Goal: Task Accomplishment & Management: Use online tool/utility

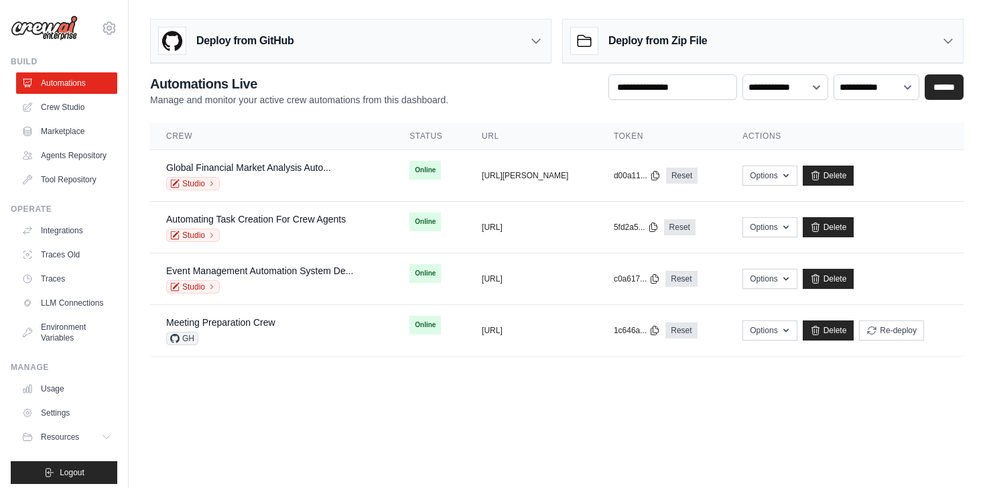
click at [427, 54] on div "Deploy from GitHub" at bounding box center [351, 41] width 400 height 44
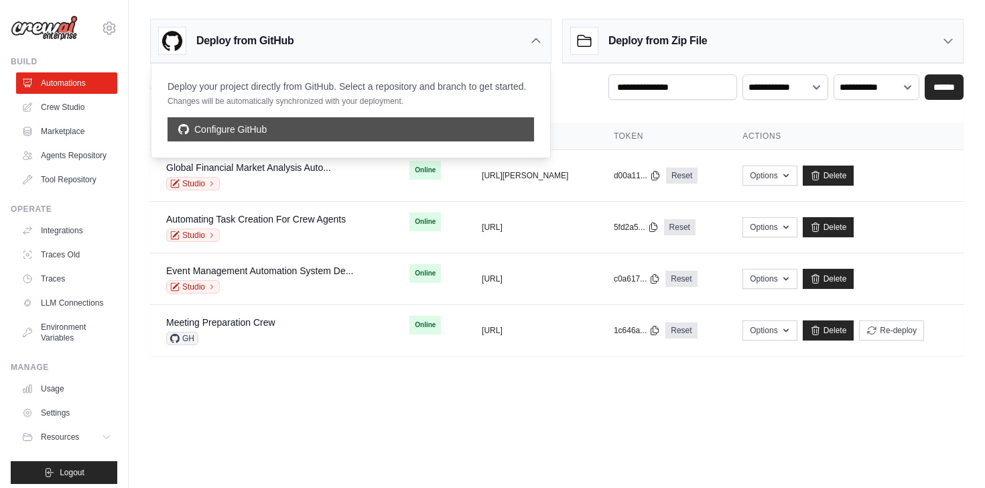
click at [298, 125] on link "Configure GitHub" at bounding box center [350, 129] width 366 height 24
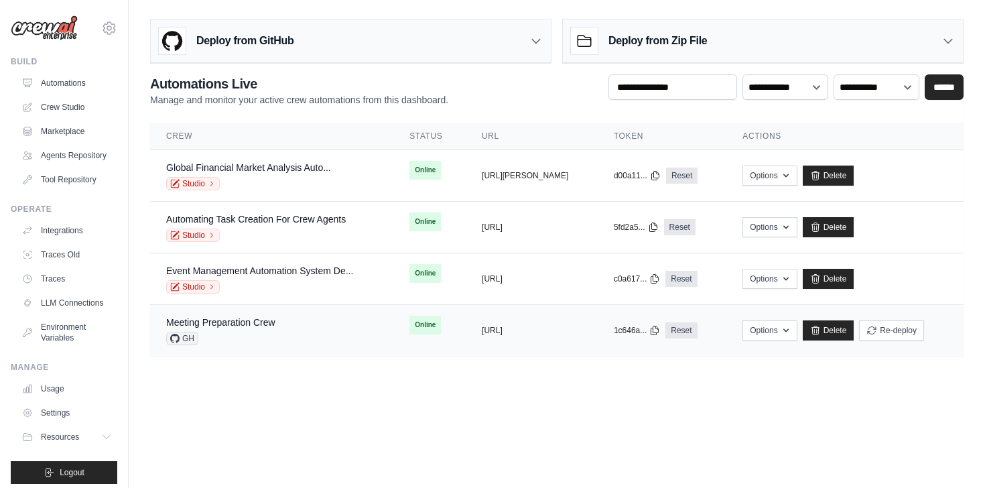
click at [542, 337] on td "copied [URL]" at bounding box center [532, 331] width 132 height 52
click at [791, 332] on icon "button" at bounding box center [785, 329] width 11 height 11
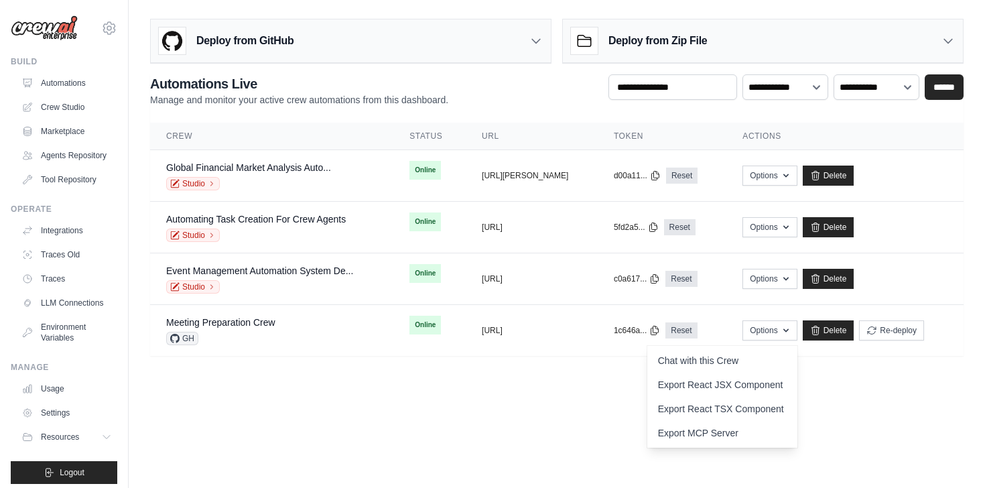
click at [552, 408] on body "[EMAIL_ADDRESS][DOMAIN_NAME] AB InBev - GHQ Your organization" at bounding box center [492, 244] width 985 height 488
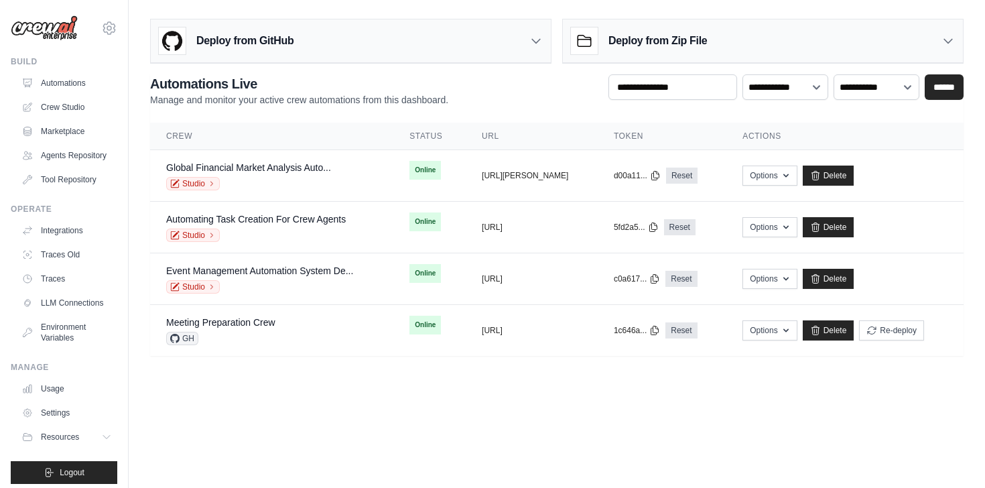
click at [948, 41] on icon at bounding box center [947, 40] width 13 height 13
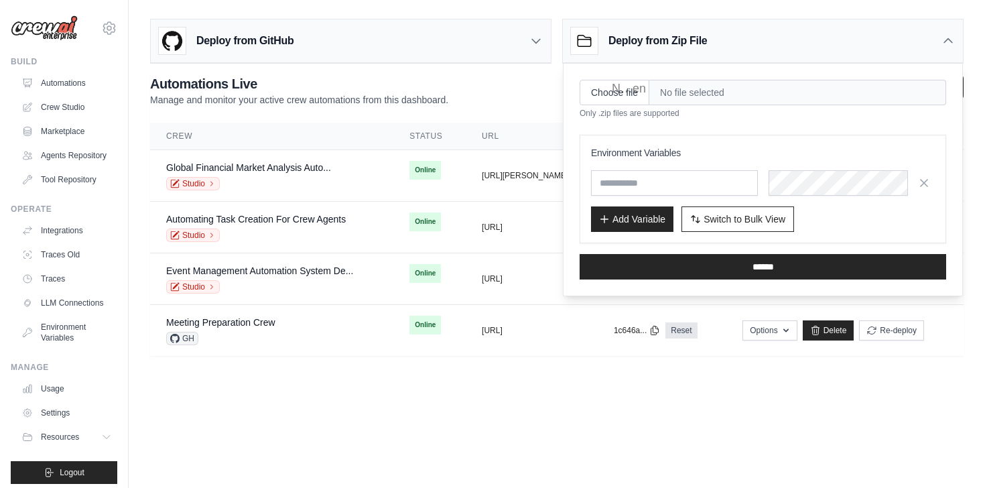
click at [499, 77] on div "**********" at bounding box center [556, 90] width 813 height 32
click at [539, 39] on icon at bounding box center [535, 40] width 13 height 13
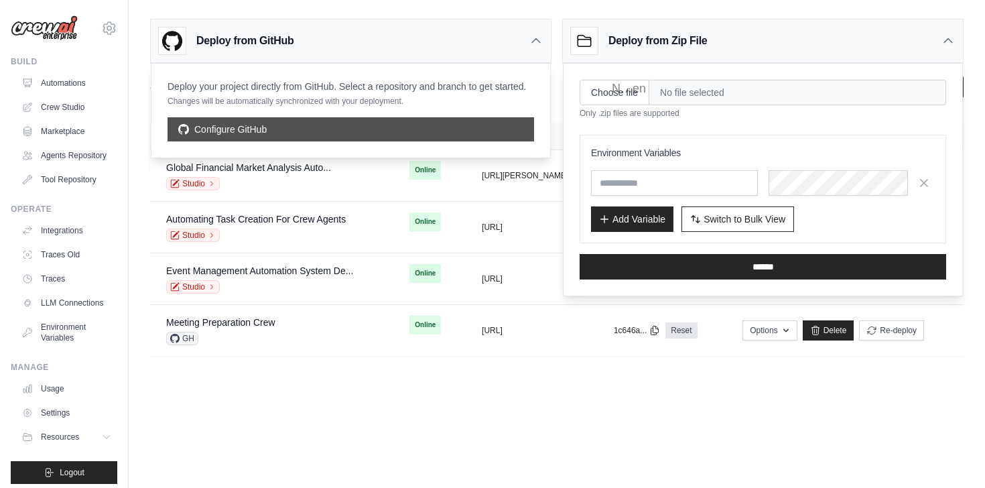
click at [295, 125] on link "Configure GitHub" at bounding box center [350, 129] width 366 height 24
